Goal: Navigation & Orientation: Find specific page/section

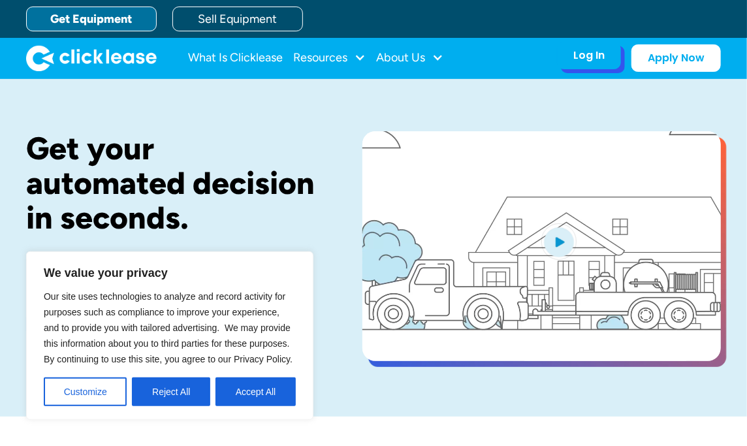
click at [598, 57] on div "Log In" at bounding box center [588, 55] width 31 height 13
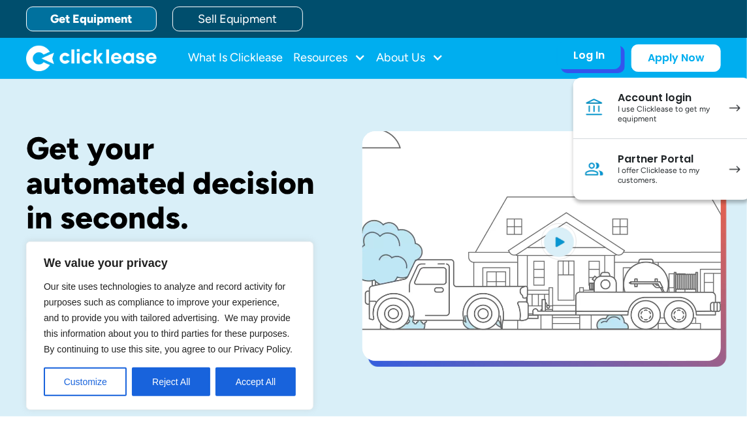
click at [631, 95] on div "Account login" at bounding box center [667, 97] width 99 height 13
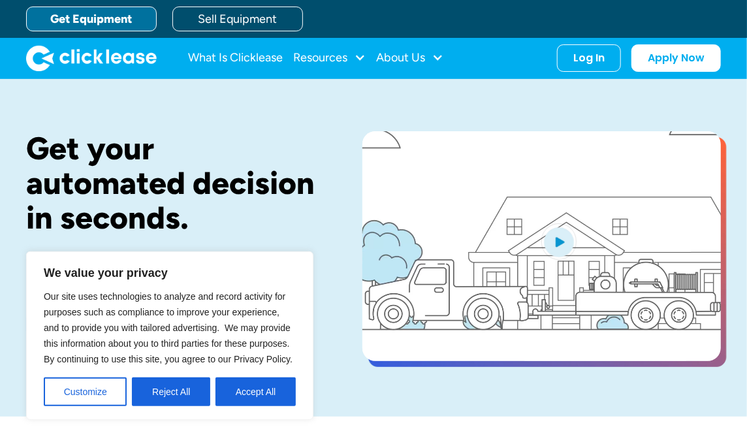
scroll to position [131, 0]
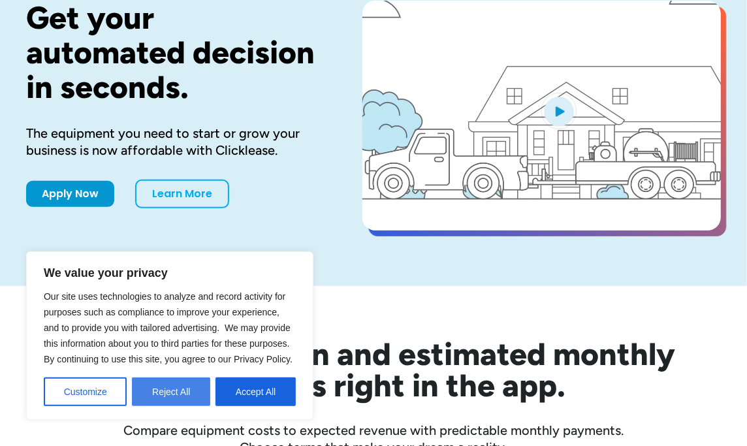
click at [172, 385] on button "Reject All" at bounding box center [171, 391] width 78 height 29
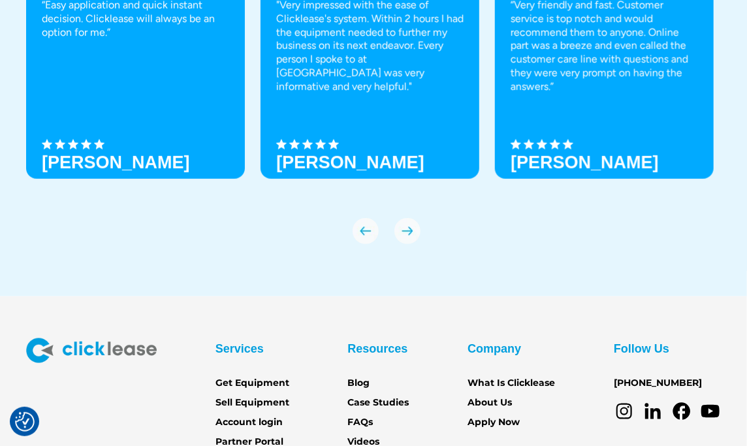
scroll to position [4483, 0]
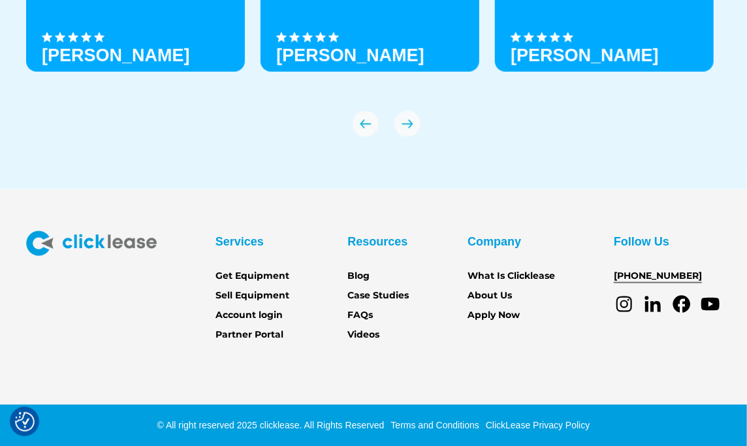
click at [640, 276] on link "[PHONE_NUMBER]" at bounding box center [658, 276] width 88 height 14
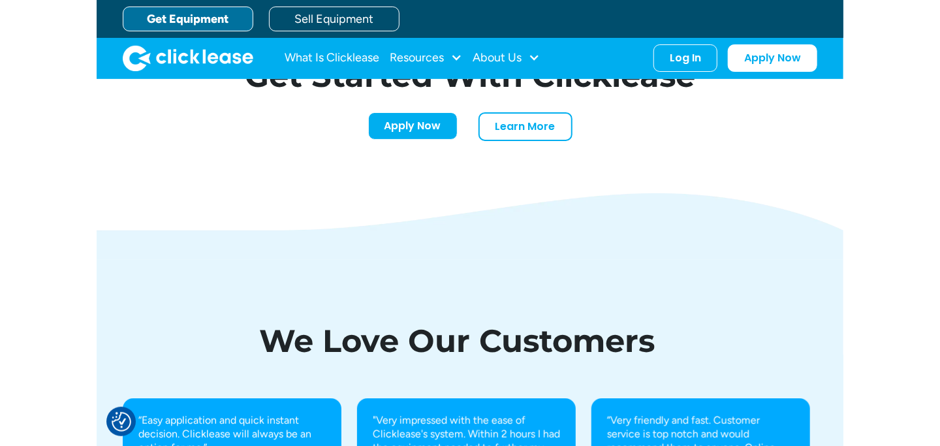
scroll to position [4089, 0]
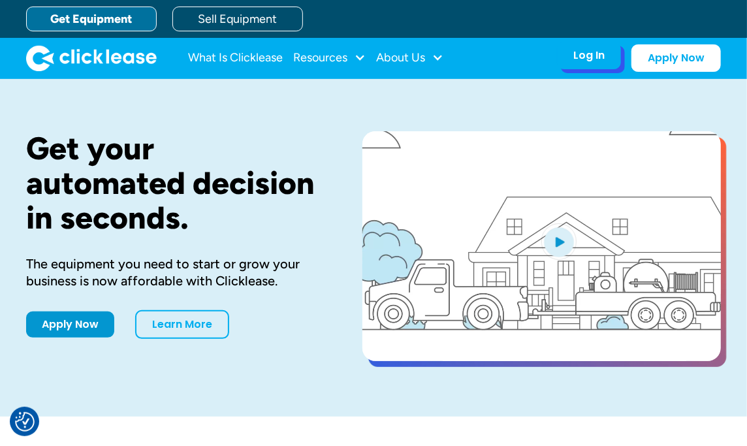
click at [608, 63] on div "Log In Account login I use Clicklease to get my equipment Partner Portal I offe…" at bounding box center [589, 55] width 64 height 27
click at [594, 58] on div "Log In" at bounding box center [588, 55] width 31 height 13
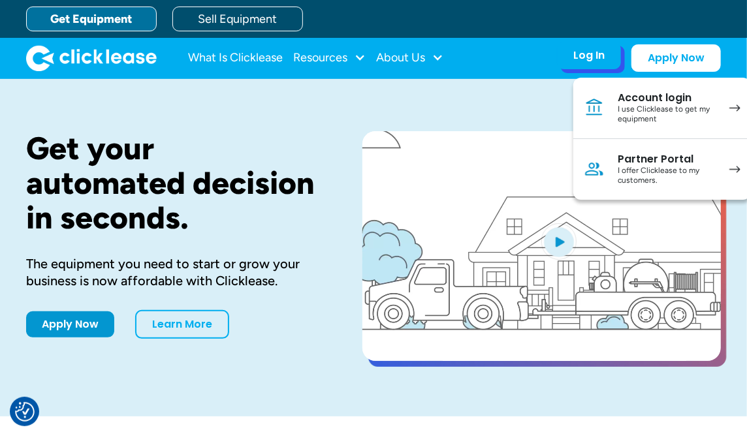
click at [628, 97] on div "Account login" at bounding box center [667, 97] width 99 height 13
